Goal: Task Accomplishment & Management: Manage account settings

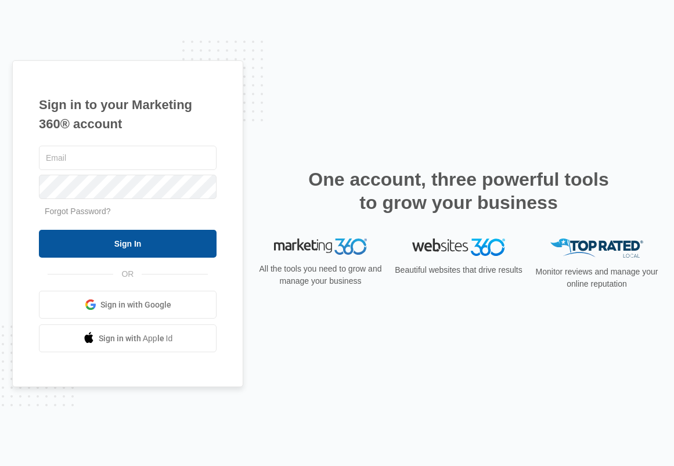
type input "[EMAIL_ADDRESS][DOMAIN_NAME]"
click at [140, 240] on input "Sign In" at bounding box center [128, 244] width 178 height 28
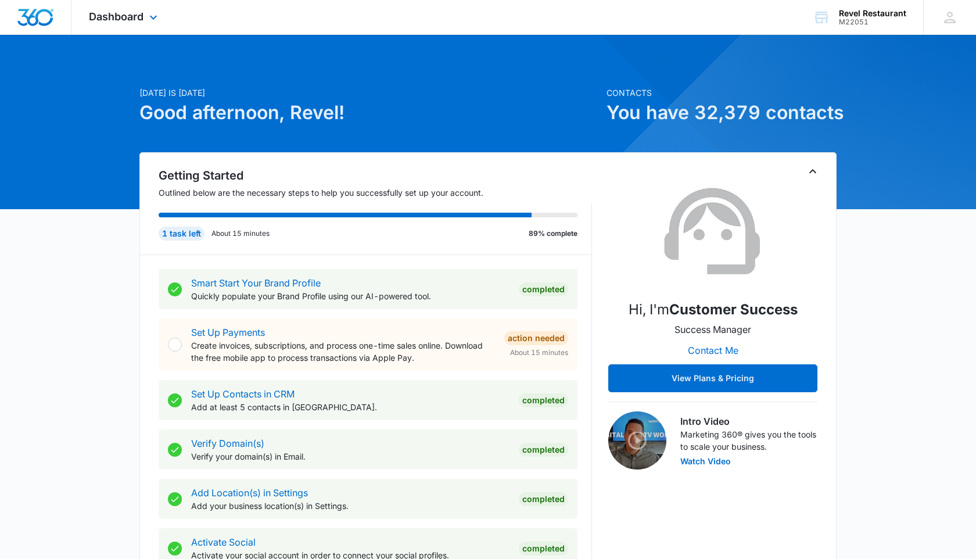
click at [144, 9] on div "Dashboard Apps Reputation Websites Forms CRM Email Social Shop Payments POS Con…" at bounding box center [124, 17] width 106 height 34
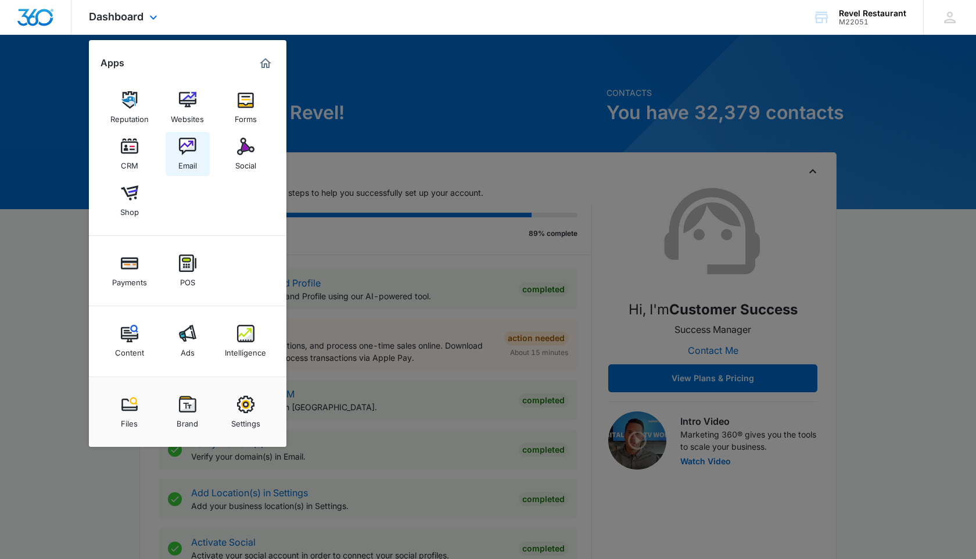
click at [177, 149] on link "Email" at bounding box center [188, 154] width 44 height 44
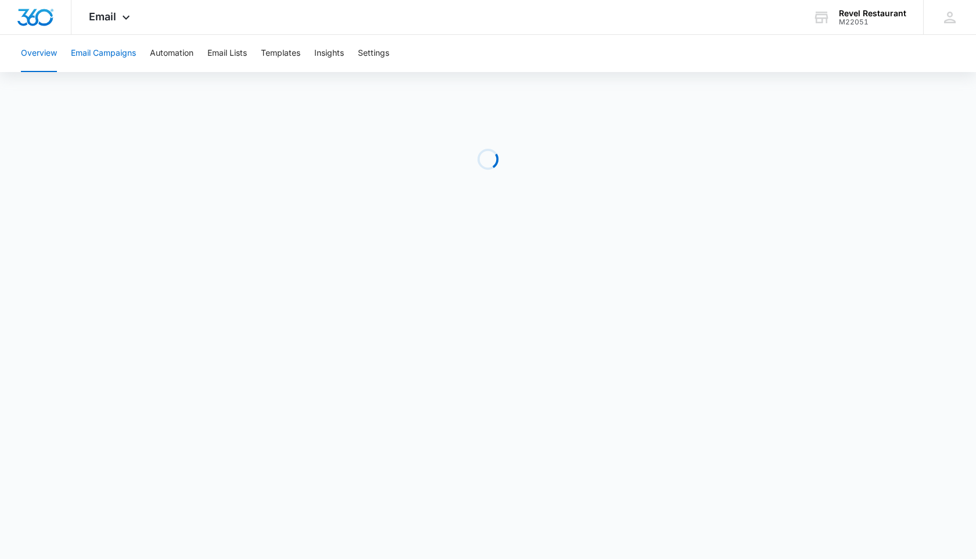
click at [124, 55] on button "Email Campaigns" at bounding box center [103, 53] width 65 height 37
click at [105, 52] on button "Email Campaigns" at bounding box center [103, 53] width 65 height 37
click at [101, 54] on button "Email Campaigns" at bounding box center [103, 53] width 65 height 37
click at [38, 50] on button "Overview" at bounding box center [39, 53] width 36 height 37
click at [96, 56] on button "Email Campaigns" at bounding box center [103, 53] width 65 height 37
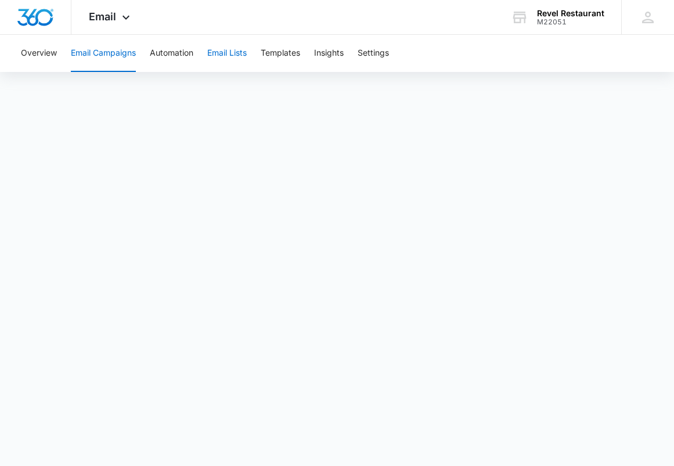
click at [237, 51] on button "Email Lists" at bounding box center [227, 53] width 40 height 37
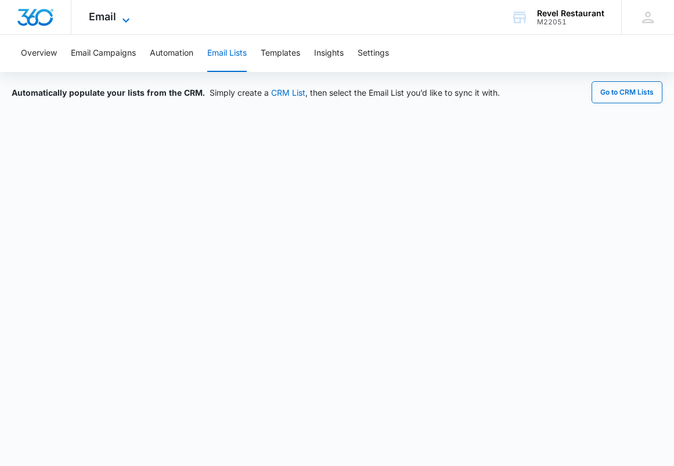
click at [121, 14] on icon at bounding box center [126, 20] width 14 height 14
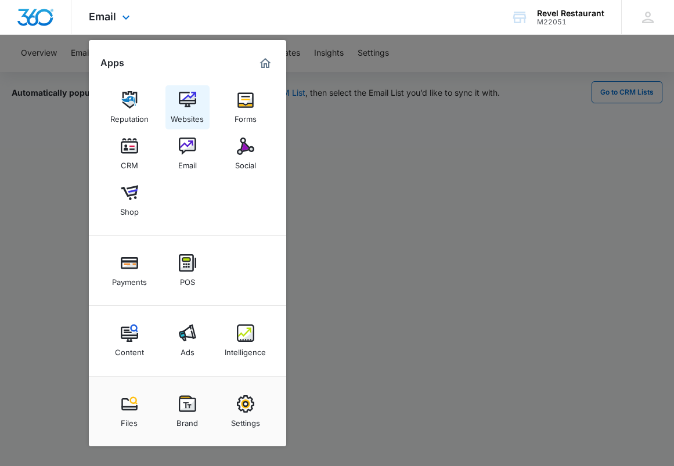
click at [191, 100] on img at bounding box center [187, 99] width 17 height 17
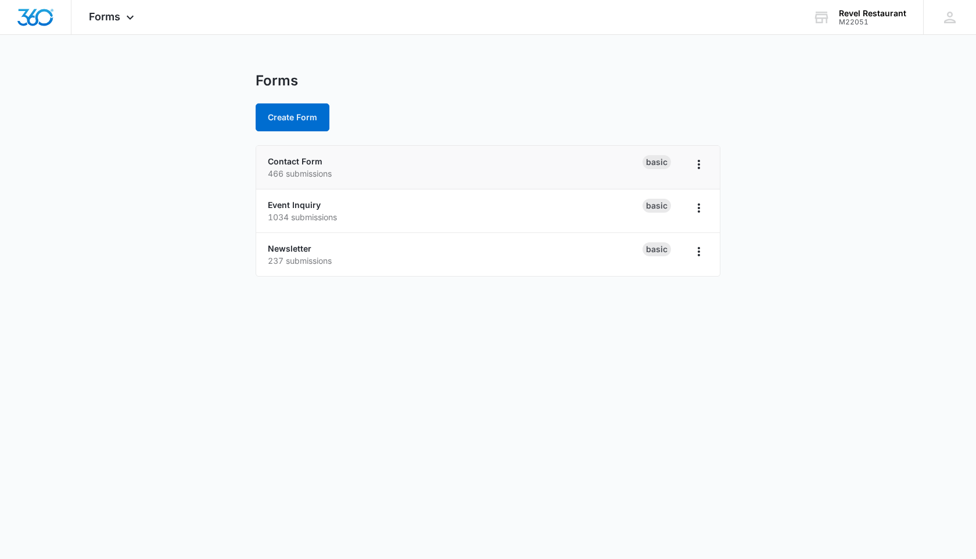
click at [372, 180] on li "Contact Form 466 submissions Basic" at bounding box center [488, 168] width 464 height 44
click at [319, 170] on p "466 submissions" at bounding box center [455, 173] width 375 height 12
click at [424, 163] on div "Contact Form 466 submissions" at bounding box center [455, 167] width 375 height 24
click at [701, 165] on icon "Overflow Menu" at bounding box center [699, 164] width 14 height 14
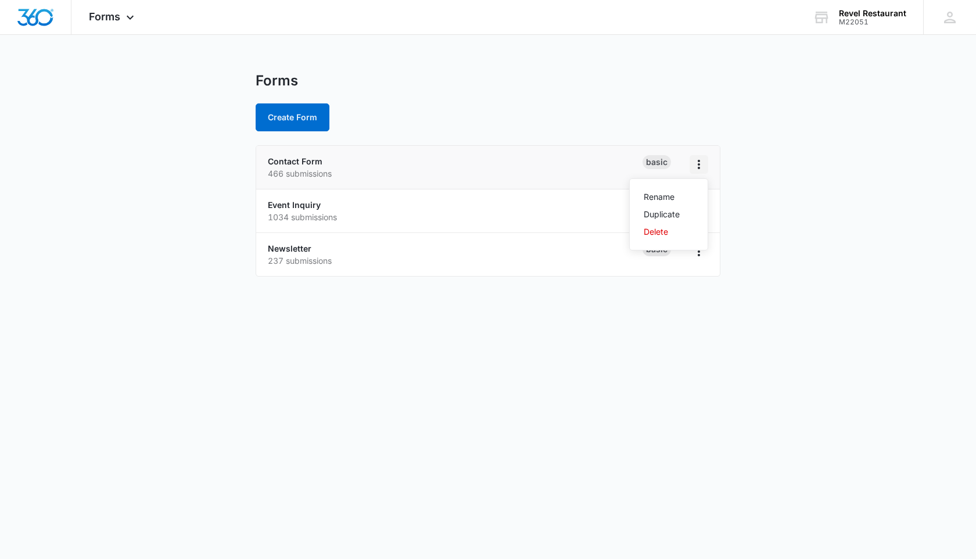
click at [704, 157] on icon "Overflow Menu" at bounding box center [699, 164] width 14 height 14
click at [450, 172] on p "466 submissions" at bounding box center [455, 173] width 375 height 12
click at [296, 174] on p "466 submissions" at bounding box center [455, 173] width 375 height 12
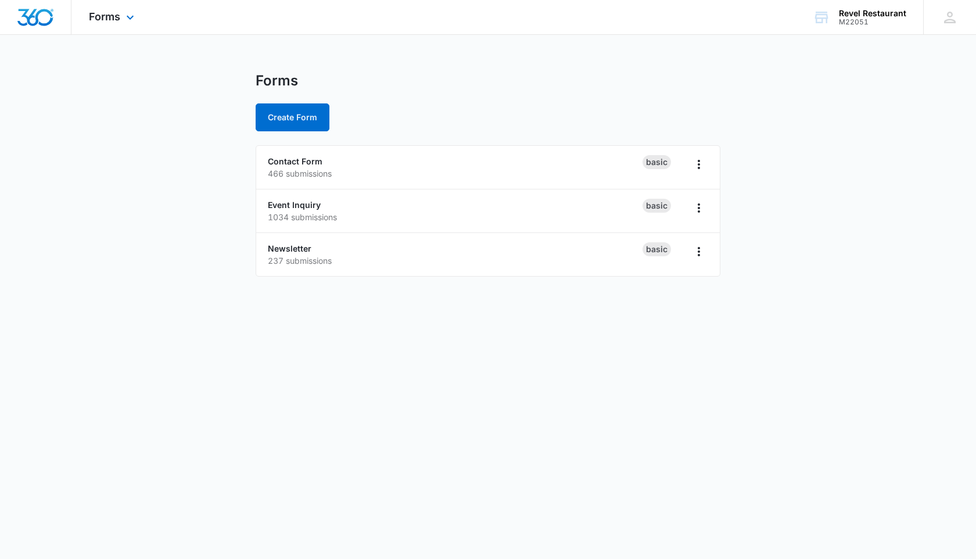
click at [127, 8] on div "Forms Apps Reputation Websites Forms CRM Email Social Shop Payments POS Content…" at bounding box center [112, 17] width 83 height 34
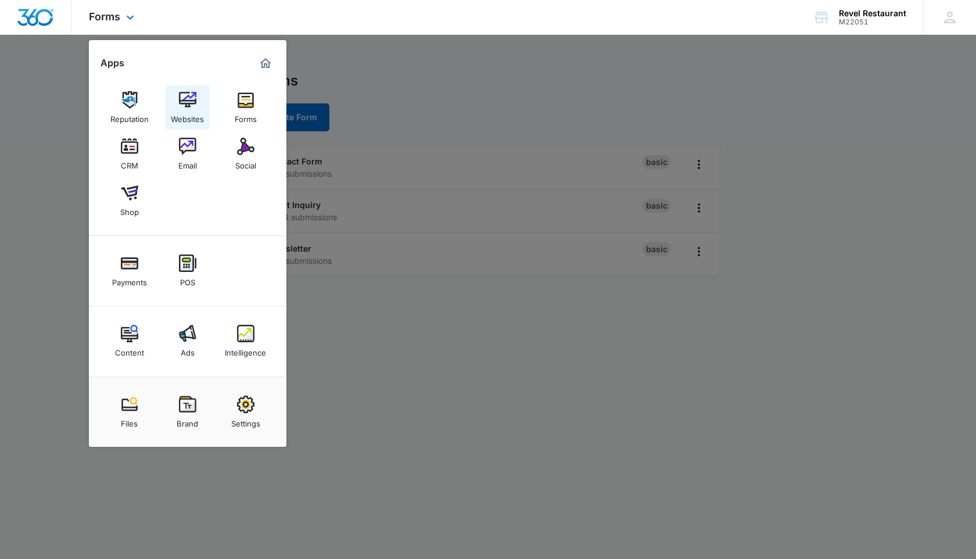
click at [191, 107] on img at bounding box center [187, 99] width 17 height 17
